Goal: Task Accomplishment & Management: Use online tool/utility

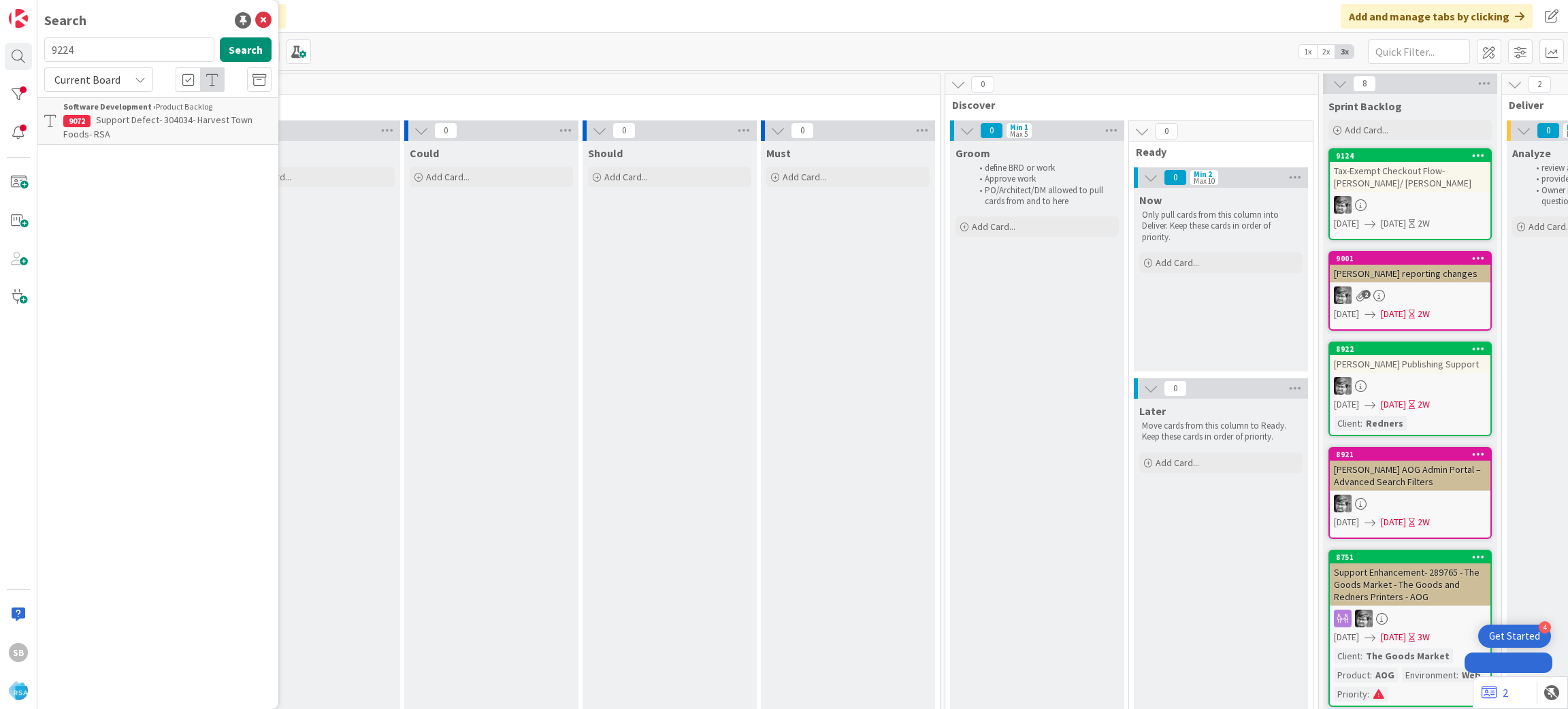
type input "9224"
click at [112, 114] on div "Search 9224 Search Current Board No results found." at bounding box center [157, 354] width 241 height 709
click at [93, 92] on div "9224 Search Current Board No results found." at bounding box center [158, 74] width 227 height 74
click at [88, 78] on span "Current Board" at bounding box center [87, 79] width 66 height 13
click at [111, 142] on span "All Boards" at bounding box center [122, 136] width 142 height 20
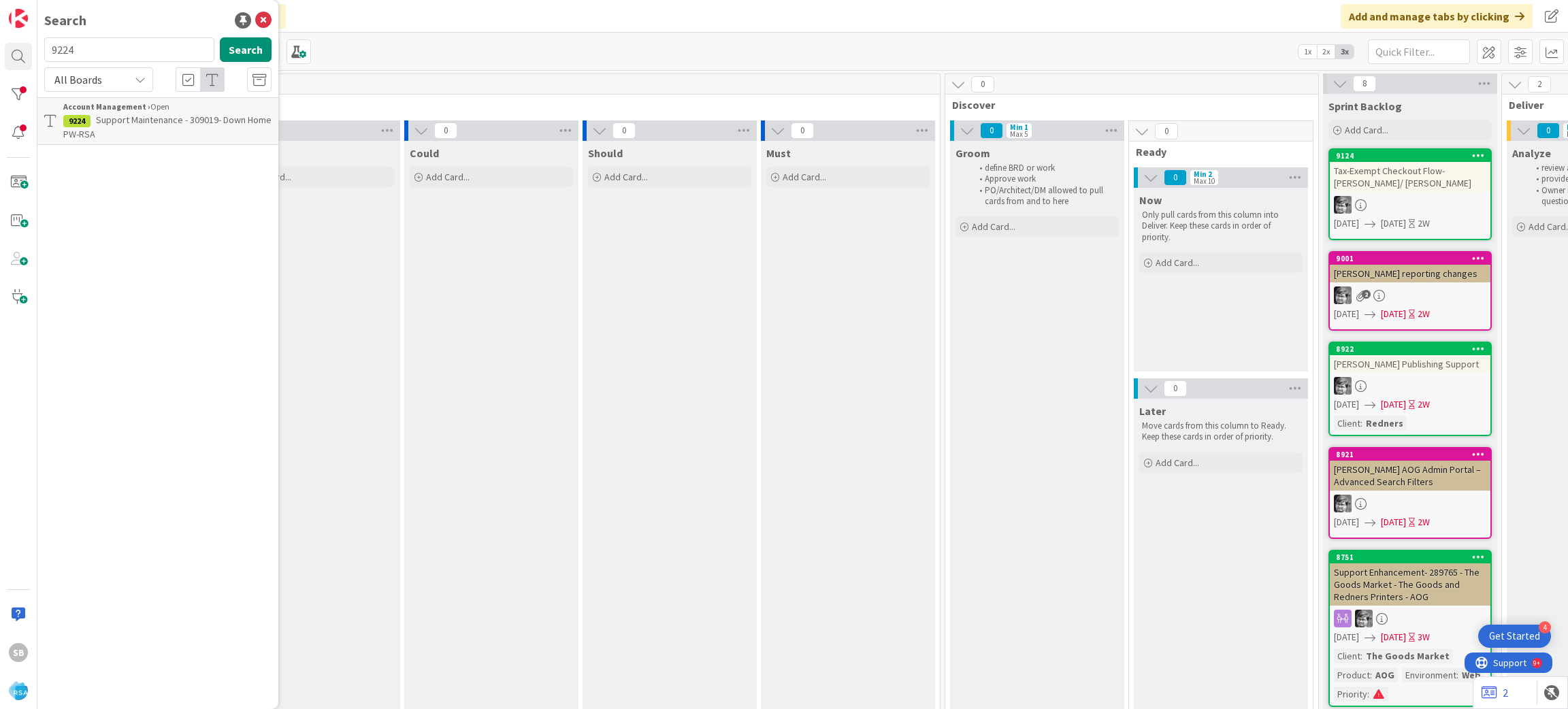
click at [156, 125] on span "Support Maintenance - 309019- Down Home PW-RSA" at bounding box center [167, 127] width 208 height 26
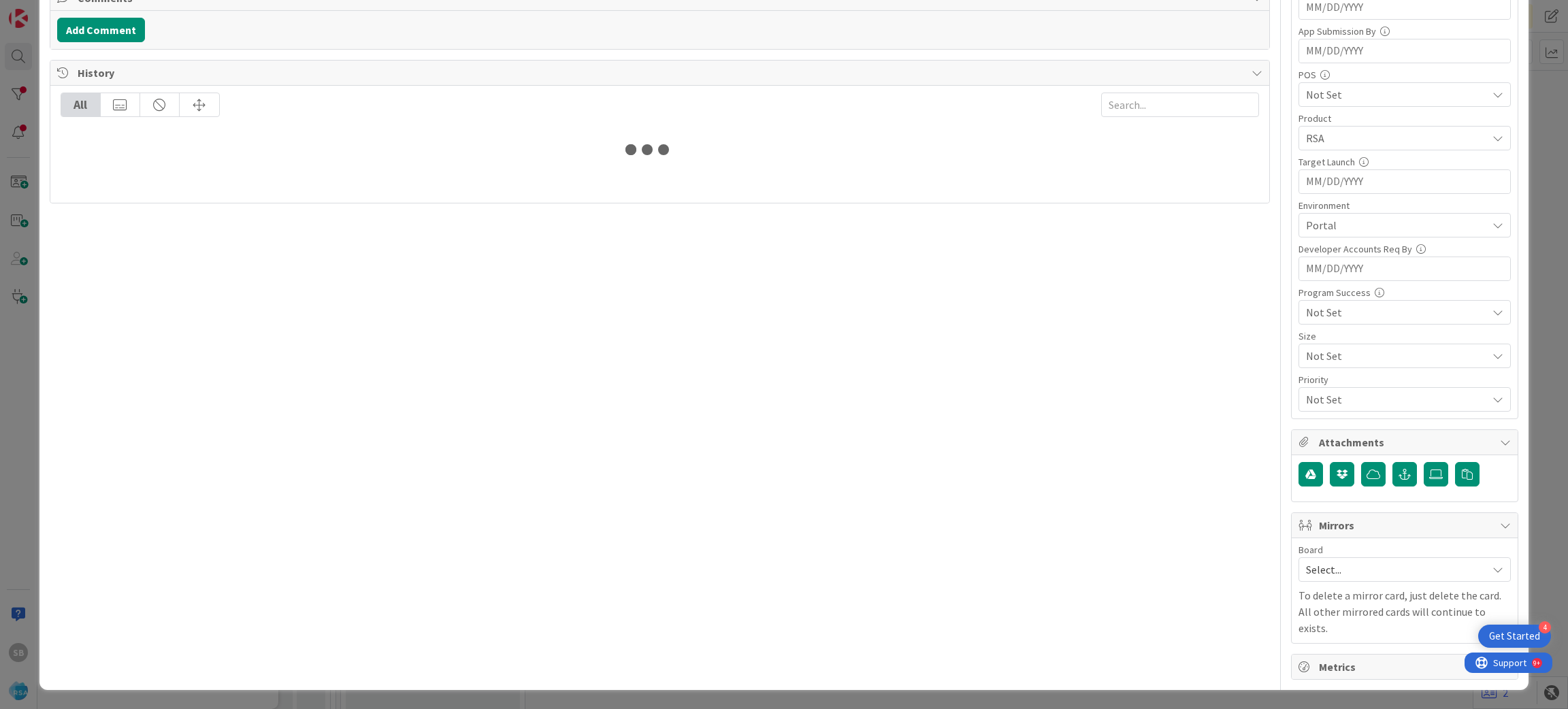
scroll to position [379, 0]
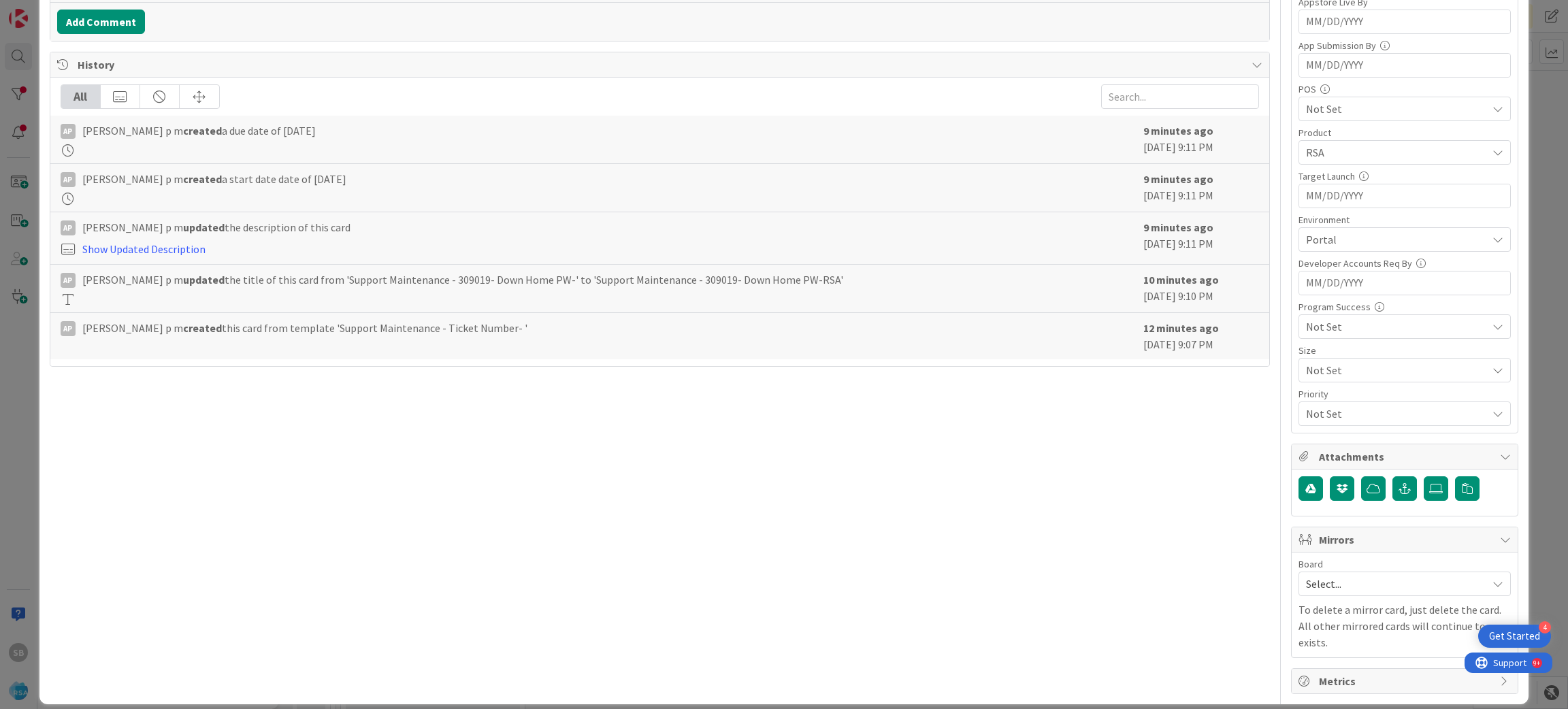
click at [1330, 584] on span "Select..." at bounding box center [1393, 584] width 174 height 19
click at [1346, 665] on span "Software Development" at bounding box center [1413, 672] width 180 height 20
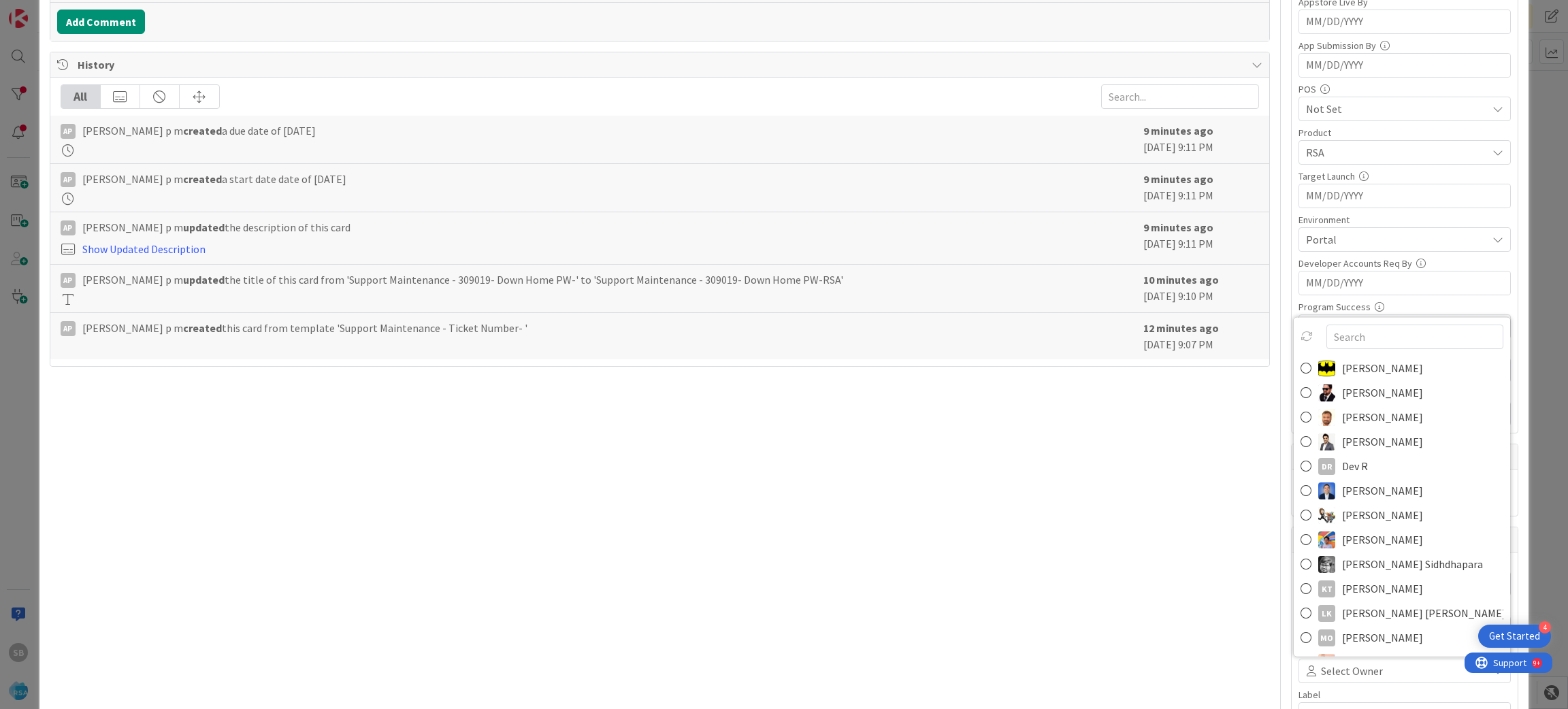
scroll to position [386, 0]
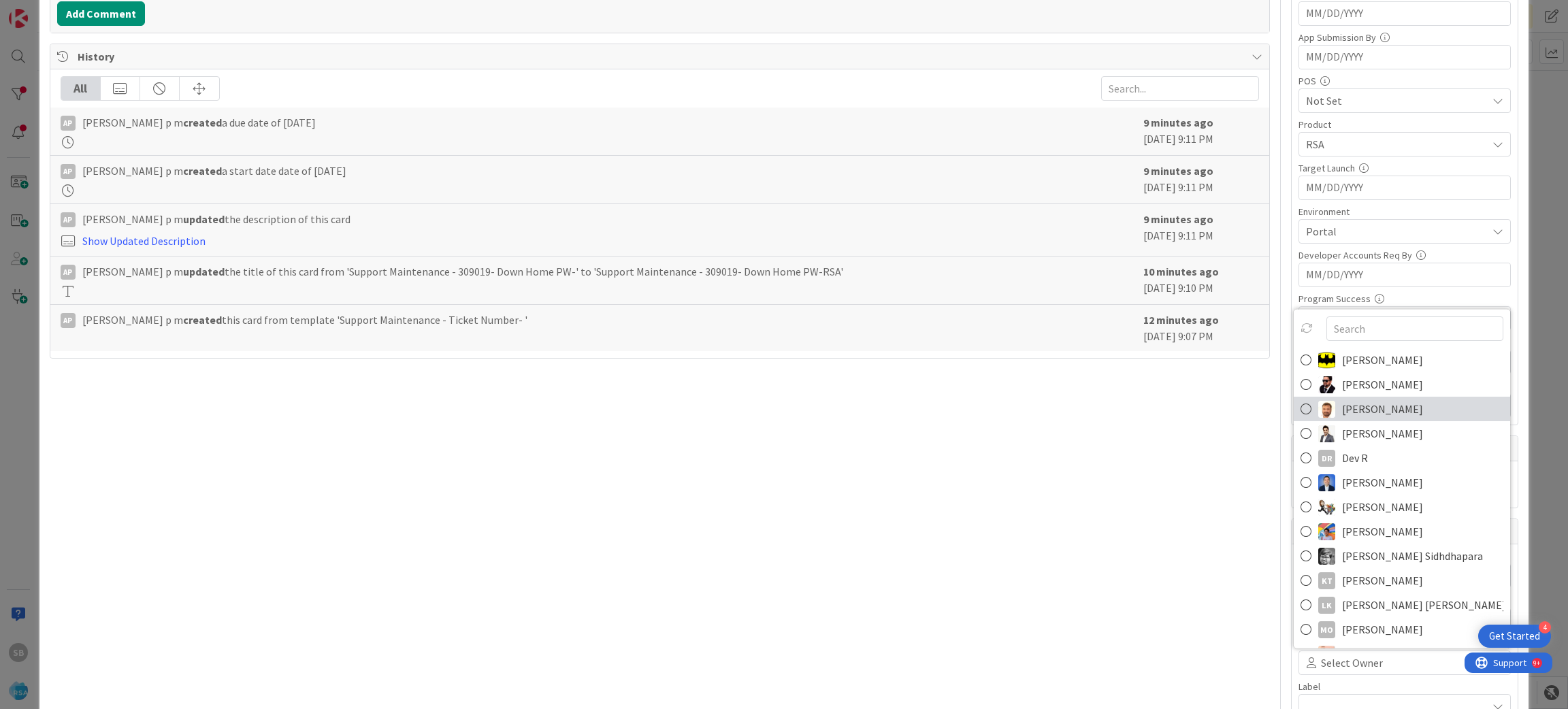
click at [1342, 412] on span "[PERSON_NAME]" at bounding box center [1383, 409] width 81 height 20
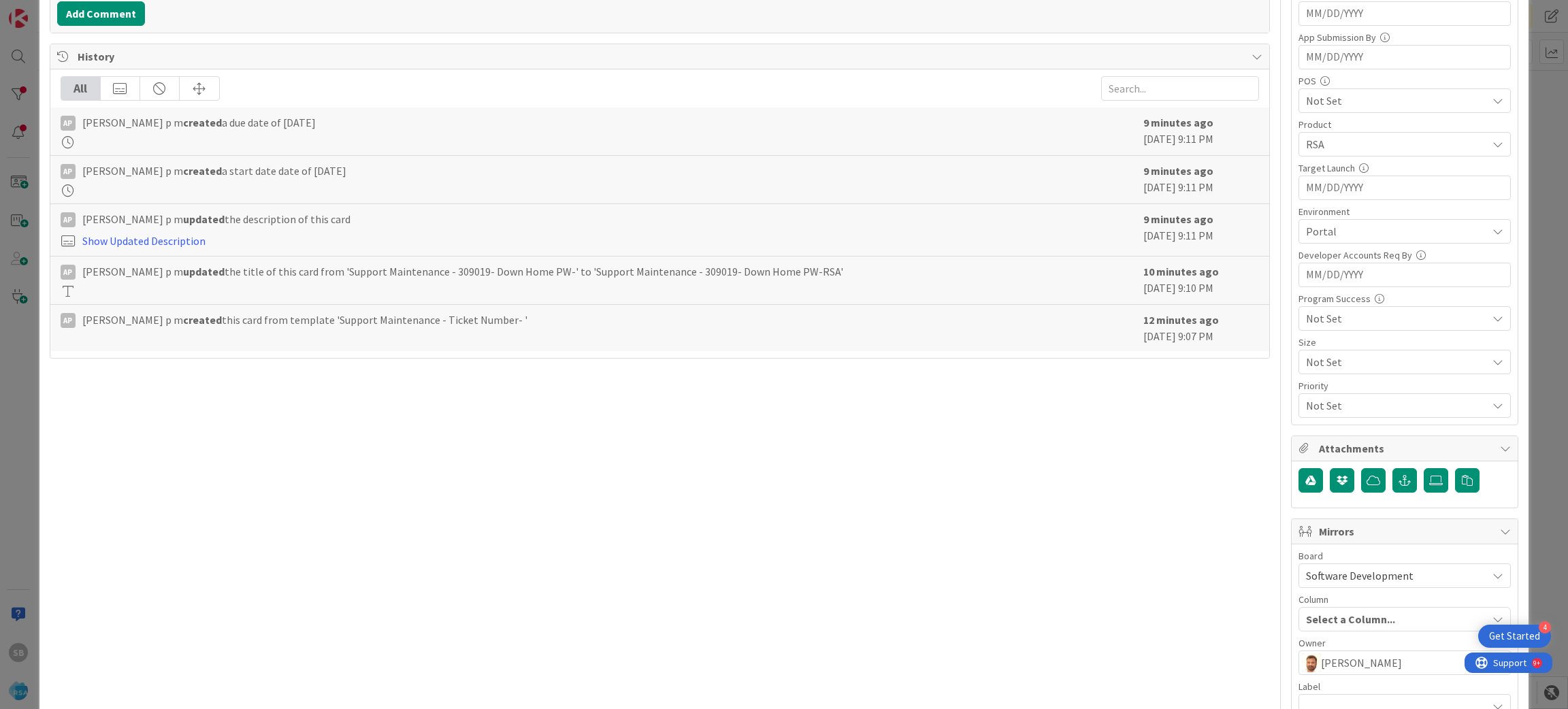
scroll to position [541, 0]
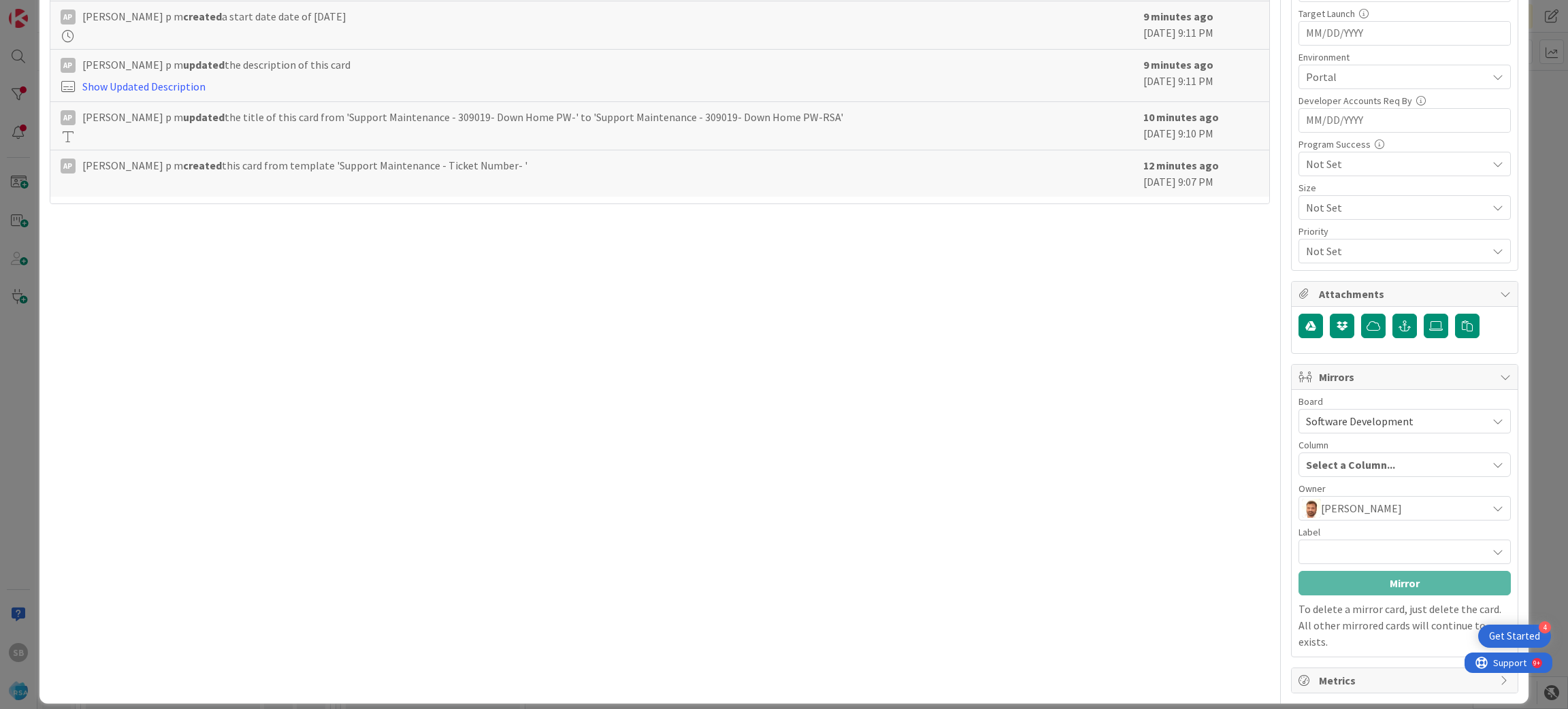
click at [1394, 552] on div at bounding box center [1404, 552] width 213 height 24
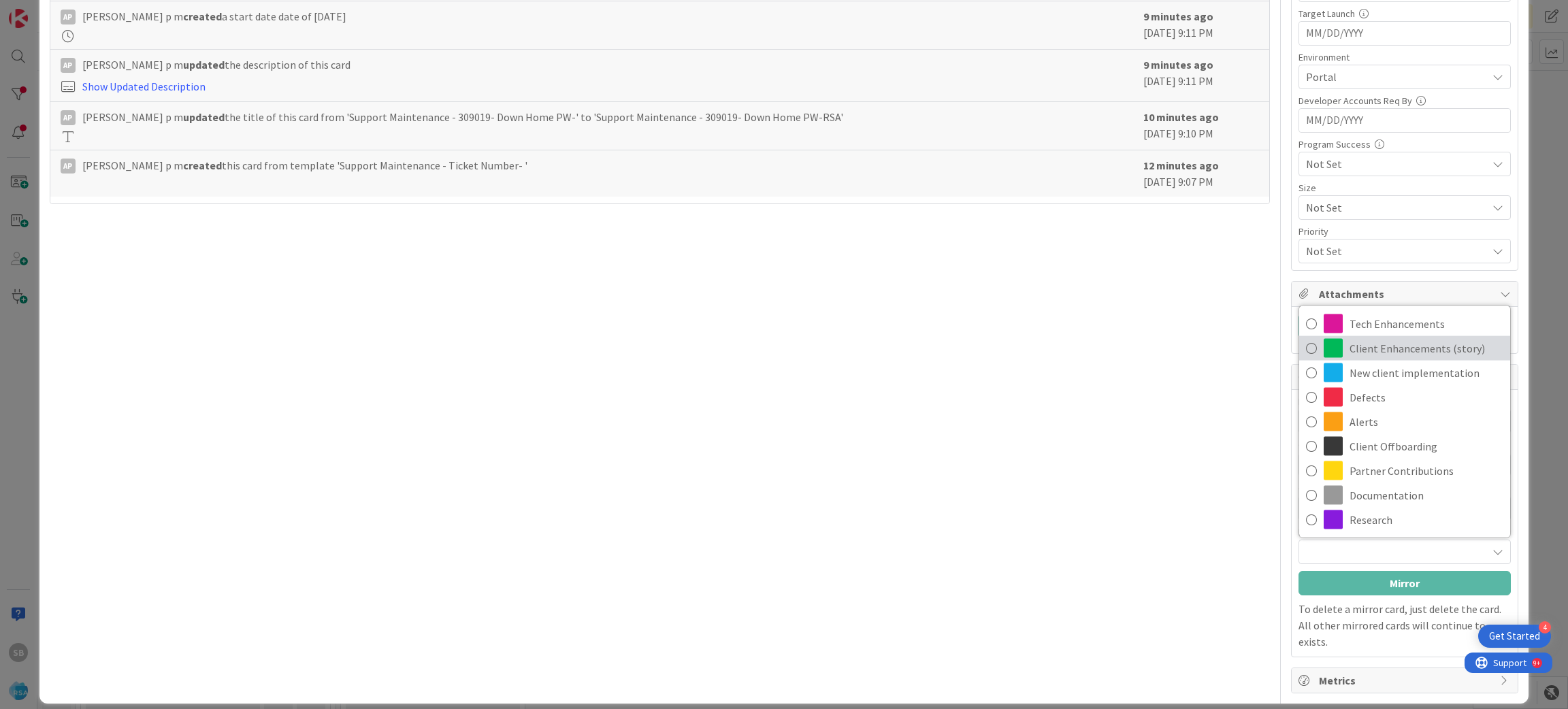
click at [1374, 344] on span "Client Enhancements (story)" at bounding box center [1425, 348] width 153 height 20
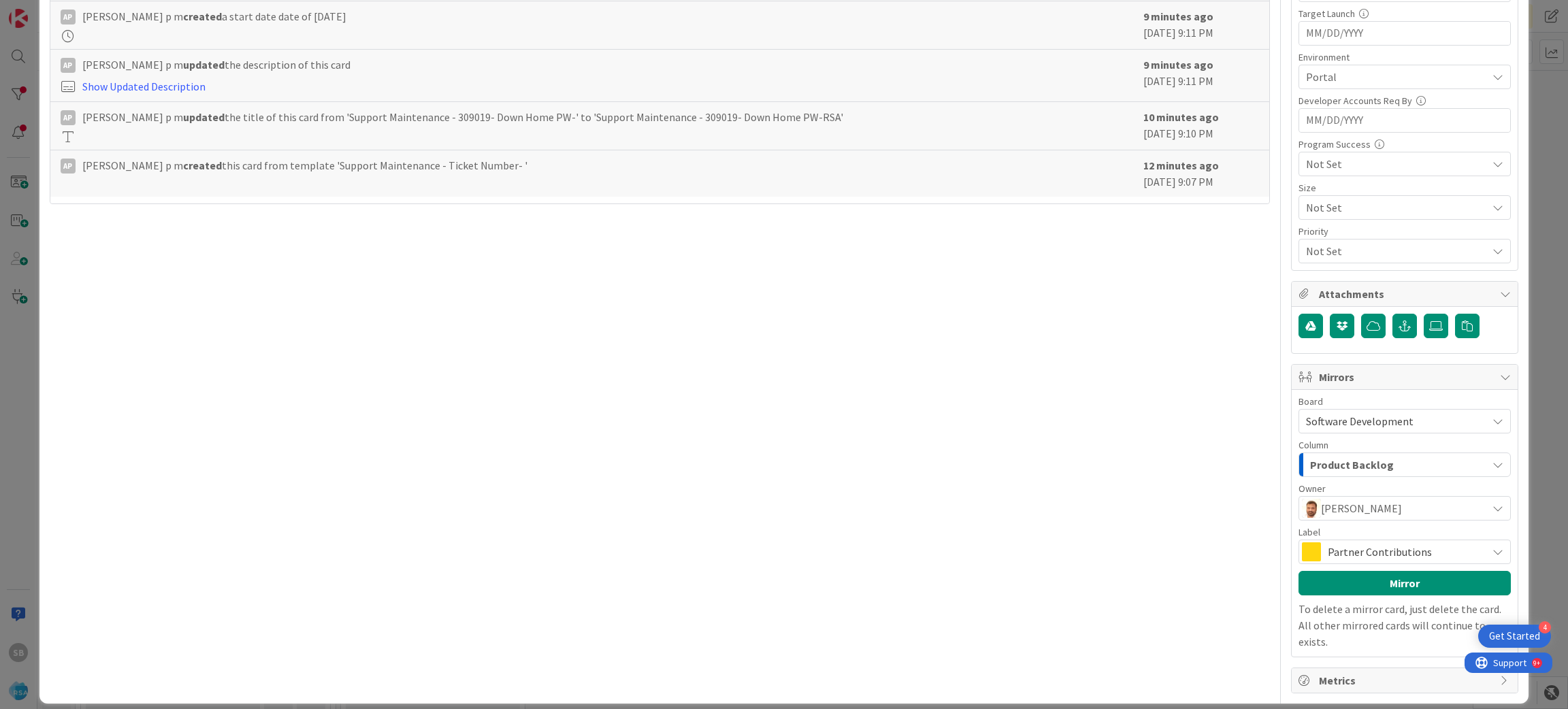
click at [1379, 557] on span "Partner Contributions" at bounding box center [1404, 552] width 153 height 19
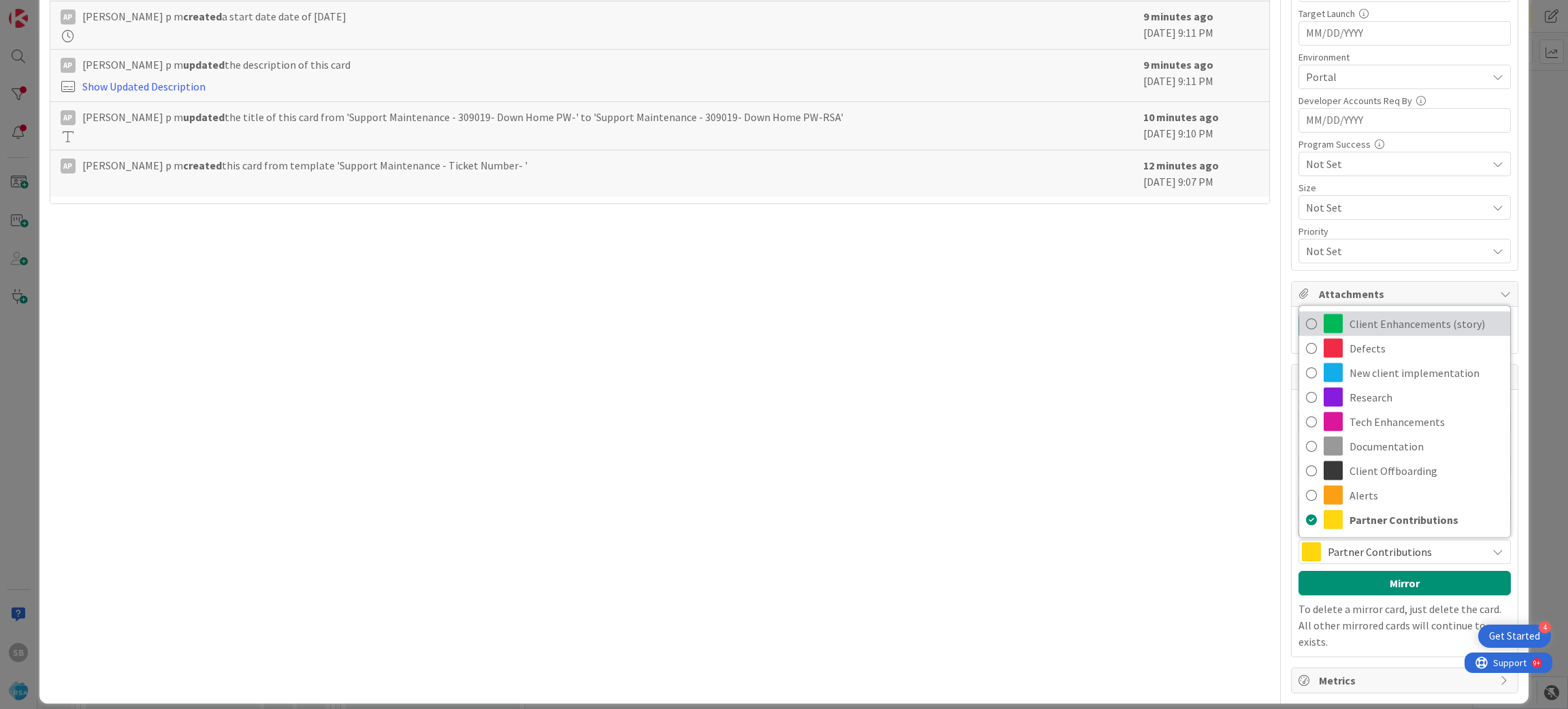
click at [1390, 326] on span "Client Enhancements (story)" at bounding box center [1425, 324] width 153 height 20
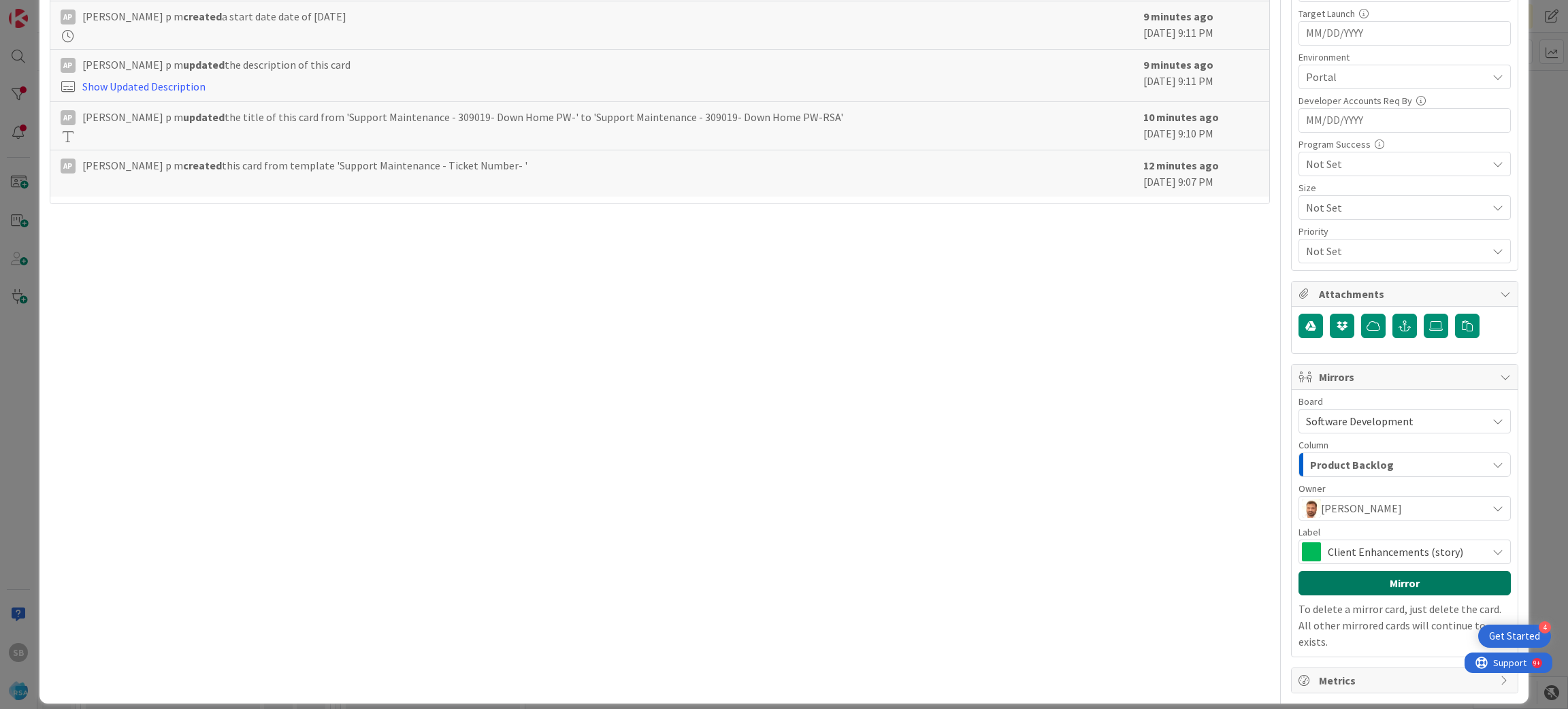
click at [1394, 582] on button "Mirror" at bounding box center [1404, 583] width 213 height 24
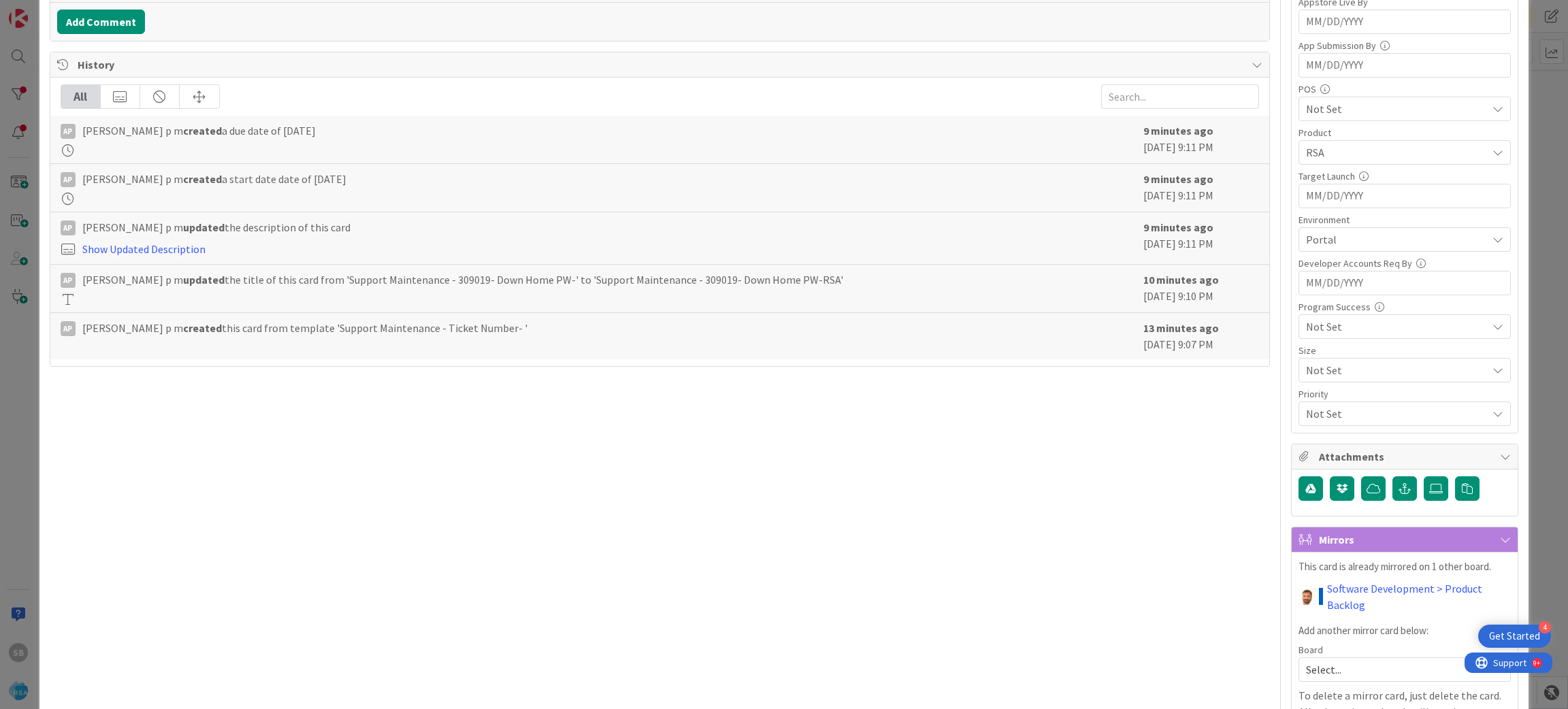
scroll to position [464, 0]
